Goal: Use online tool/utility: Utilize a website feature to perform a specific function

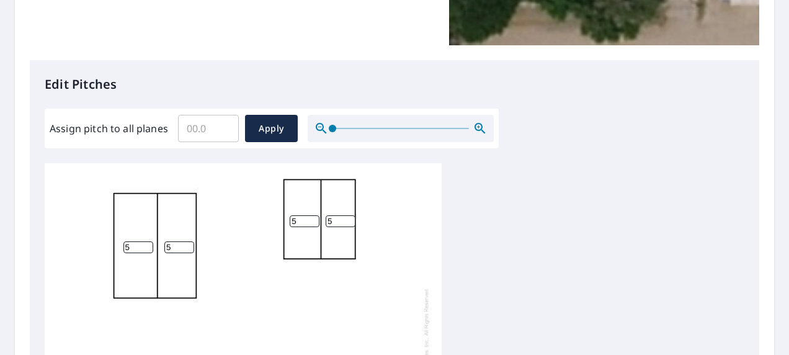
scroll to position [248, 0]
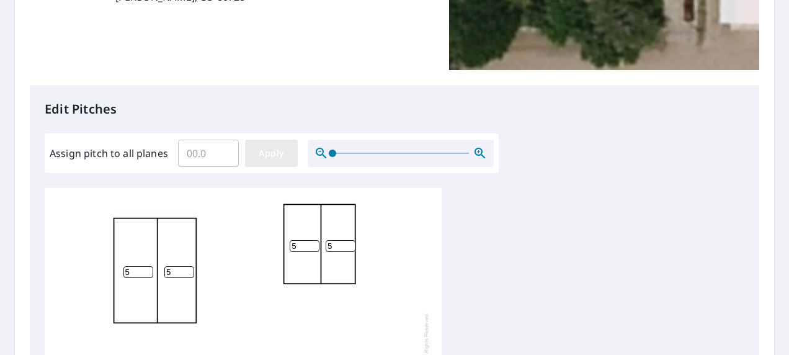
click at [279, 153] on span "Apply" at bounding box center [271, 153] width 33 height 15
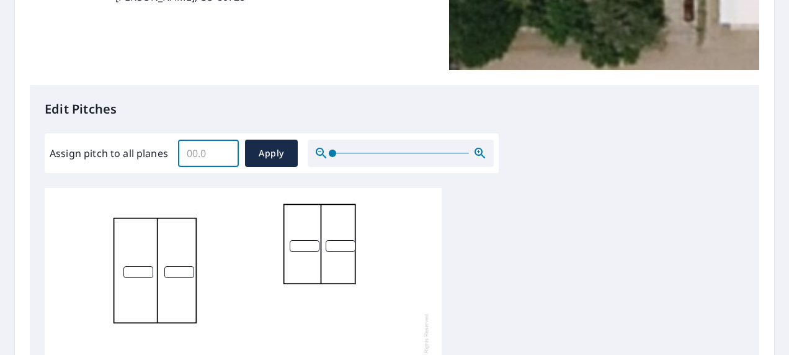
click at [213, 150] on input "Assign pitch to all planes" at bounding box center [208, 153] width 61 height 35
type input "5"
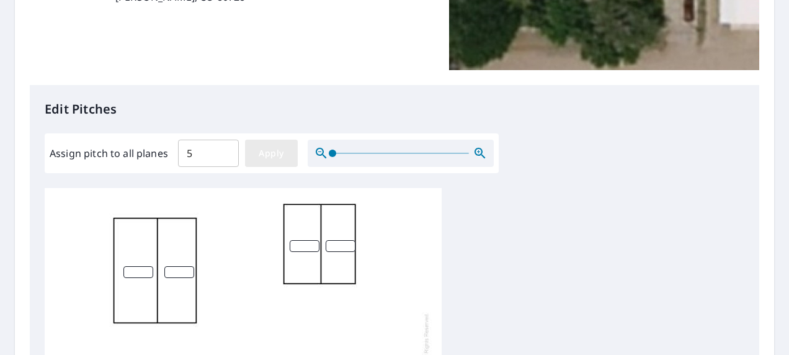
click at [270, 157] on span "Apply" at bounding box center [271, 153] width 33 height 15
type input "5"
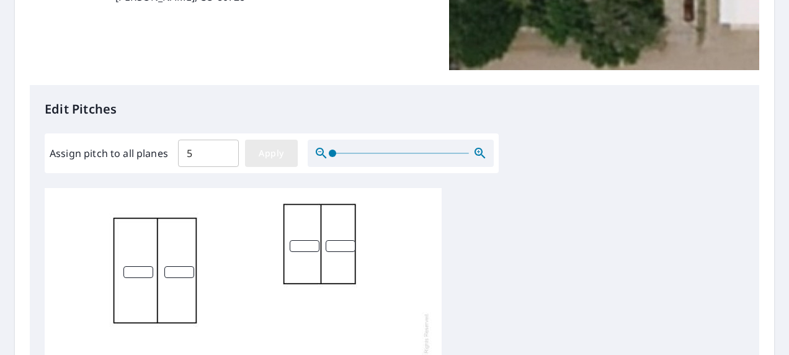
type input "5"
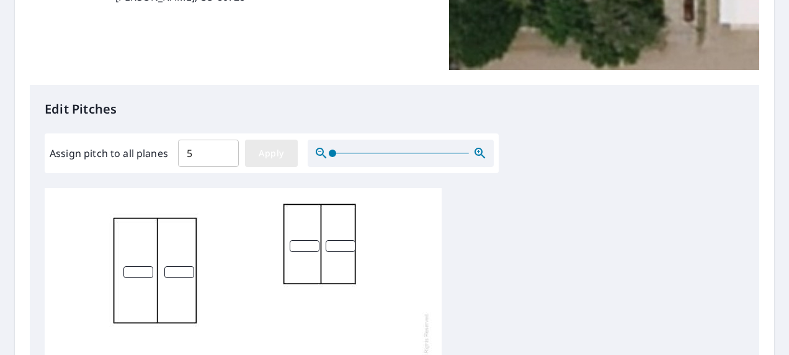
type input "5"
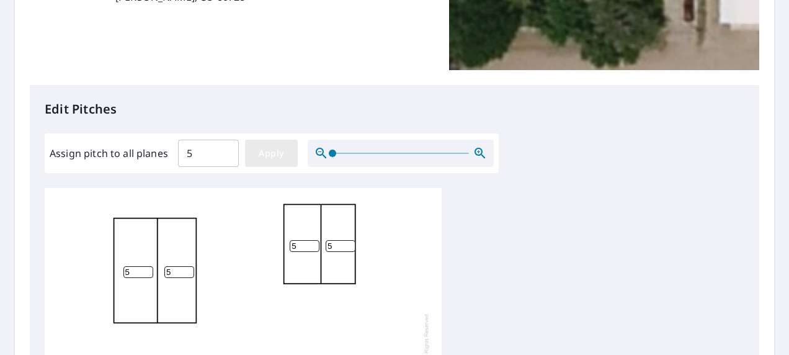
type input "5"
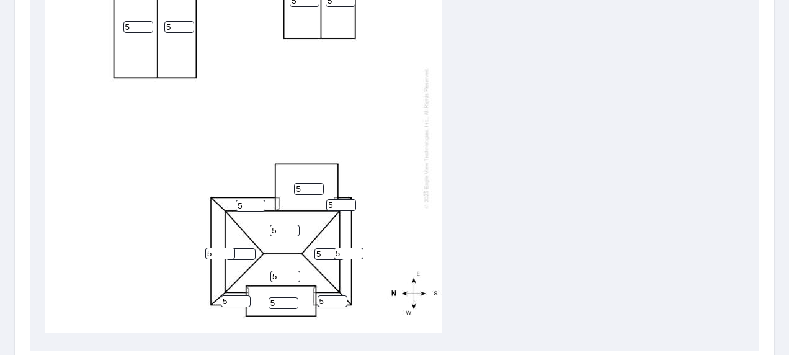
scroll to position [558, 0]
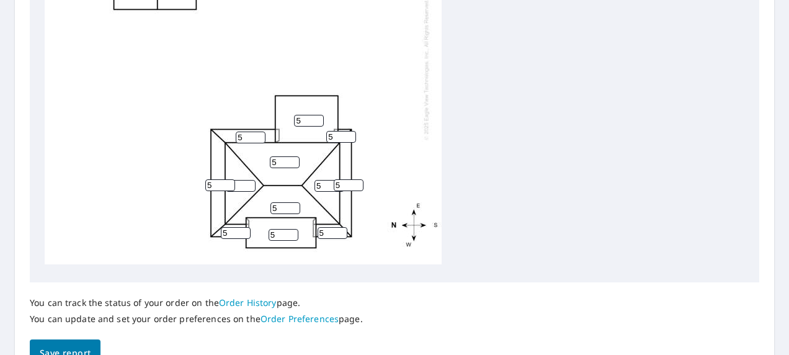
click at [324, 180] on input "5" at bounding box center [329, 186] width 30 height 12
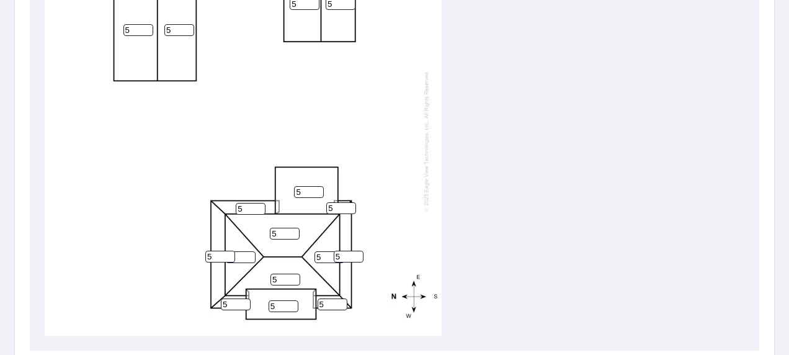
scroll to position [626, 0]
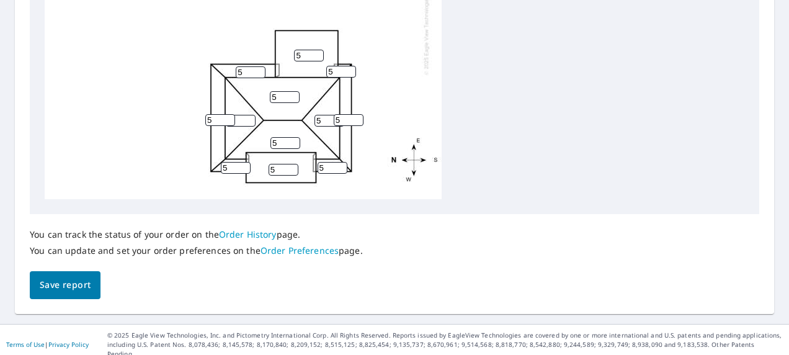
click at [79, 283] on span "Save report" at bounding box center [65, 284] width 51 height 15
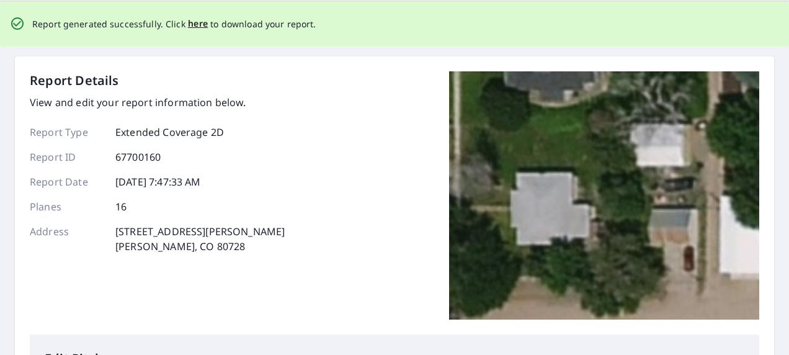
scroll to position [0, 0]
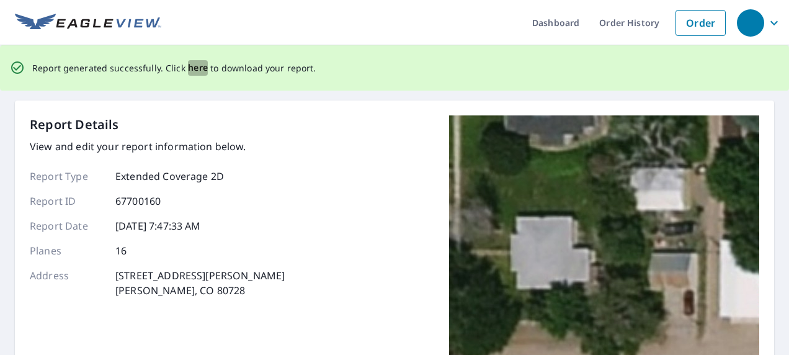
click at [195, 69] on span "here" at bounding box center [198, 67] width 20 height 15
